Goal: Transaction & Acquisition: Purchase product/service

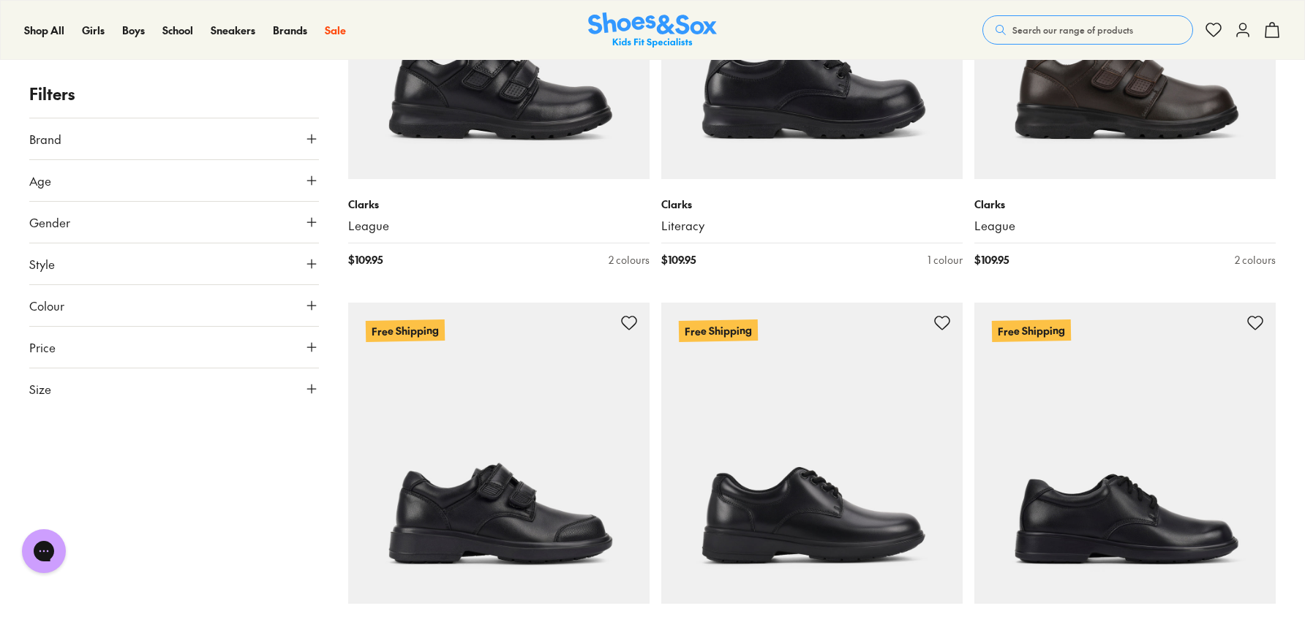
click at [300, 189] on button "Age" at bounding box center [174, 180] width 290 height 41
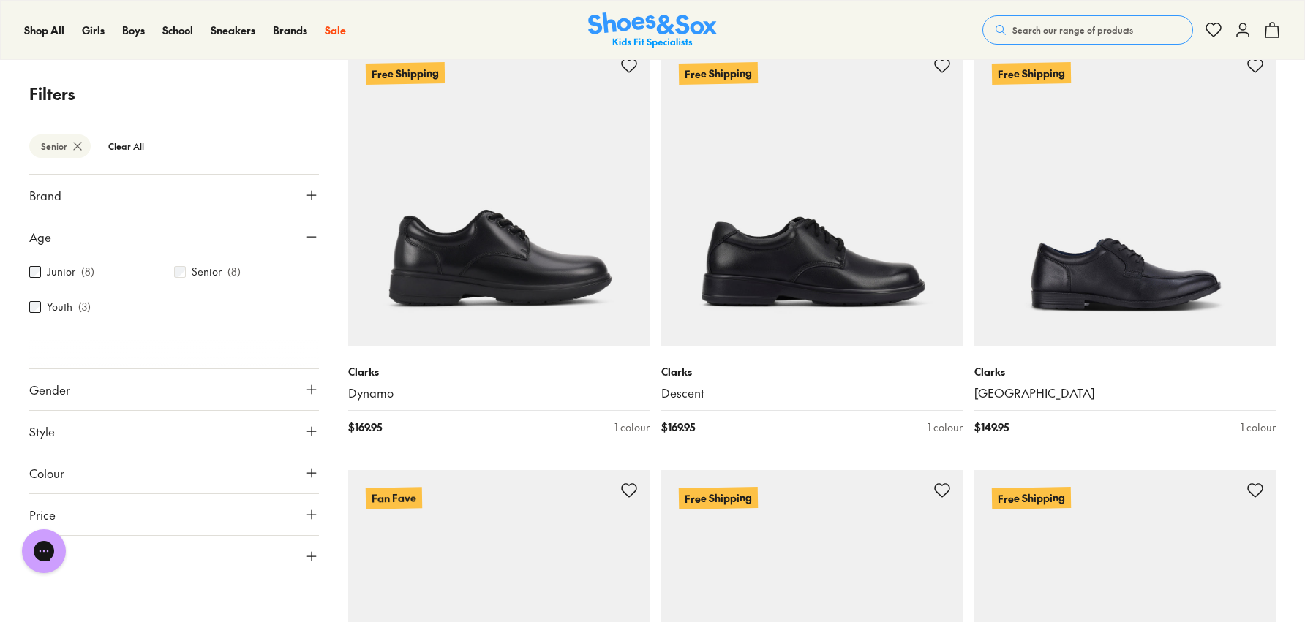
scroll to position [282, 0]
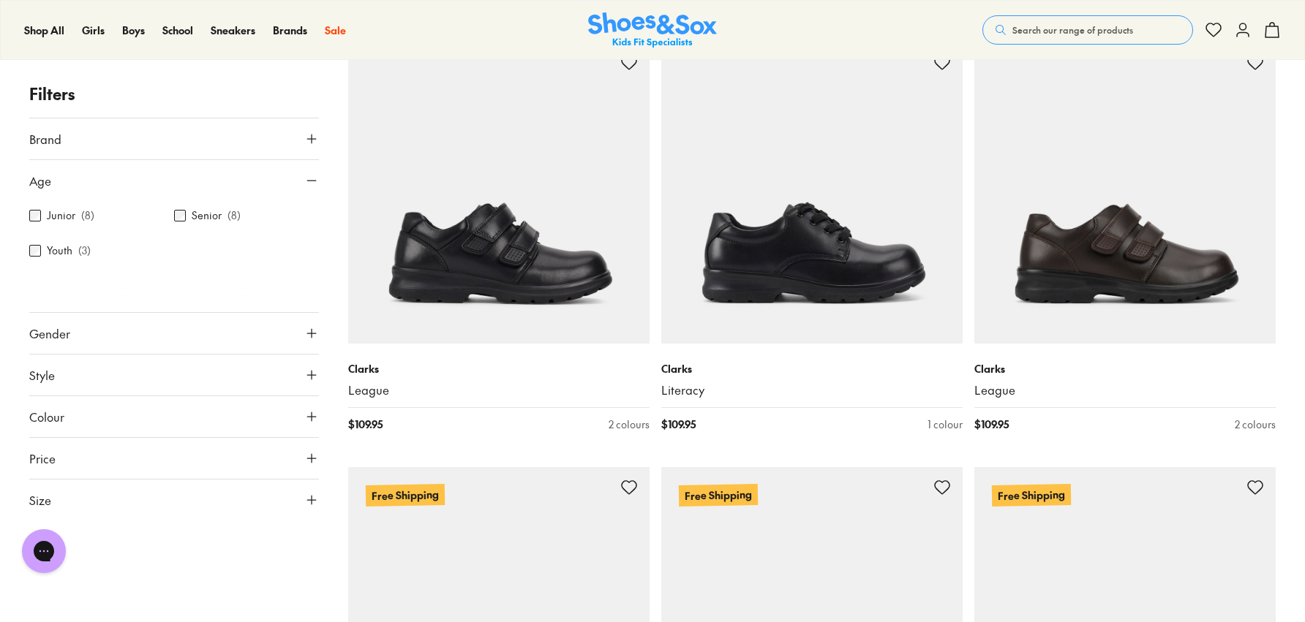
click at [313, 335] on div "Close dialog Join the FREE Fit Club & Get 10% Back Sign up to join our FREE Fit…" at bounding box center [652, 311] width 1305 height 622
click at [316, 326] on icon at bounding box center [311, 333] width 15 height 15
click at [202, 382] on label "Girls" at bounding box center [209, 376] width 71 height 27
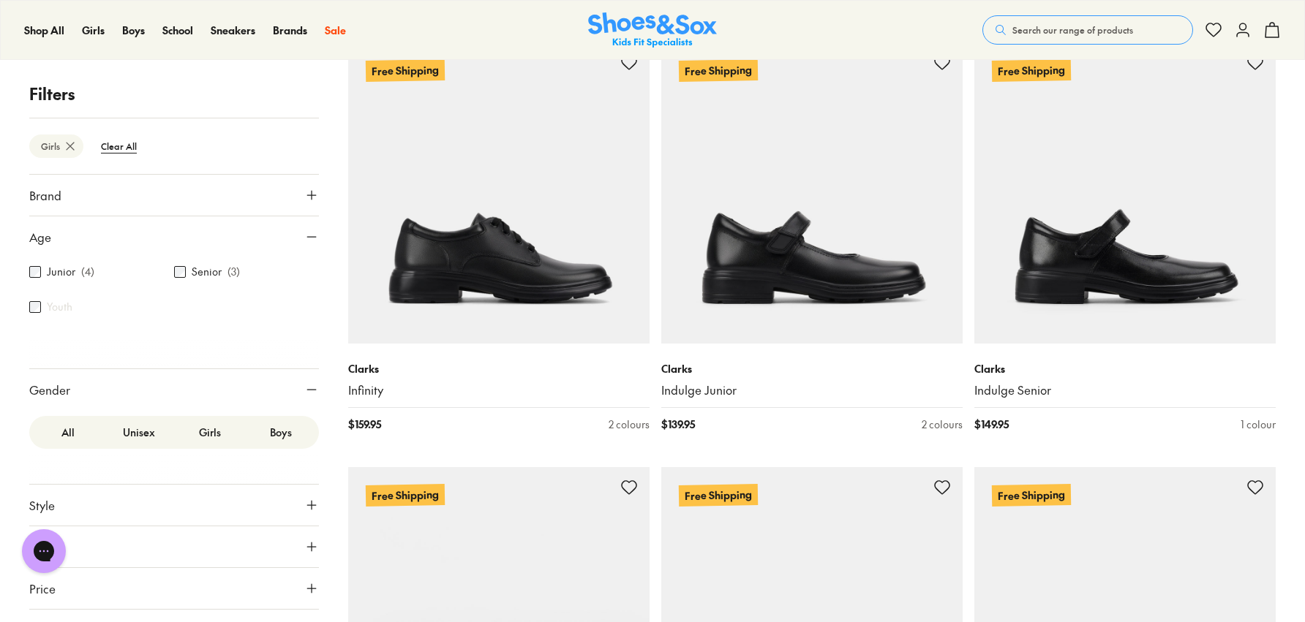
scroll to position [29, 0]
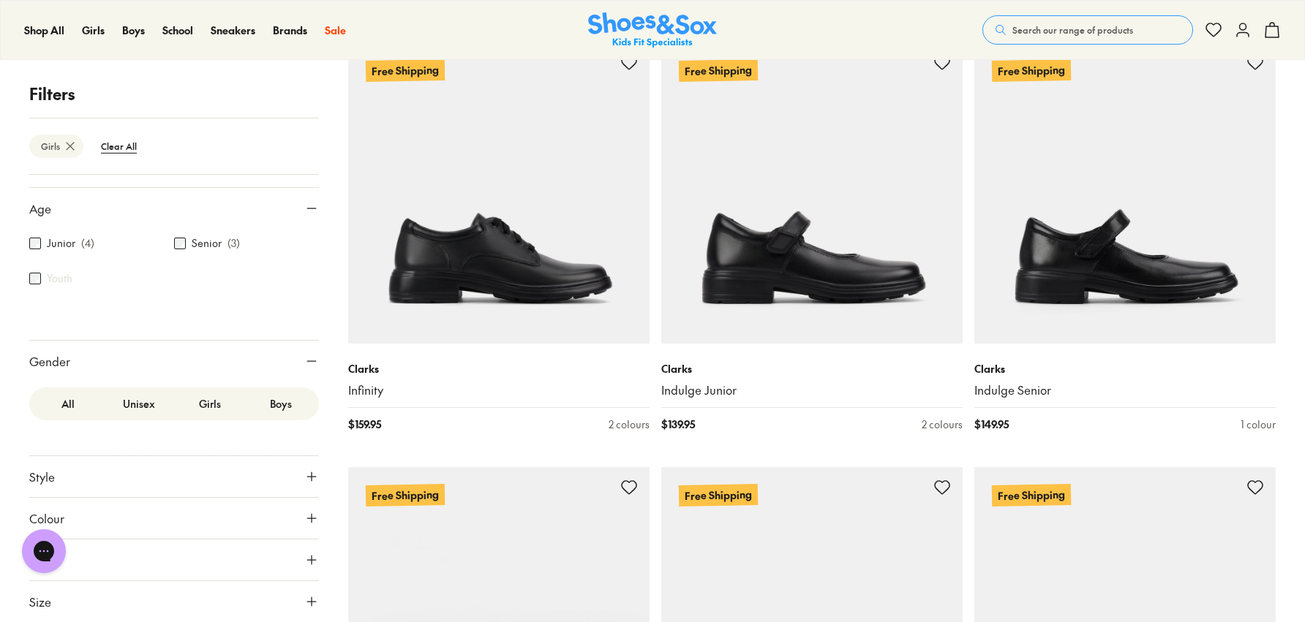
click at [190, 483] on button "Style" at bounding box center [174, 476] width 290 height 41
